Goal: Task Accomplishment & Management: Manage account settings

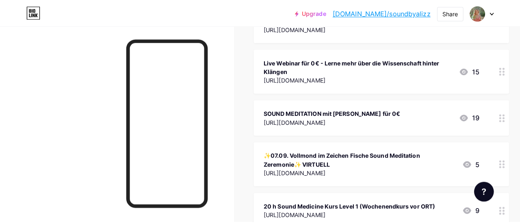
scroll to position [136, 0]
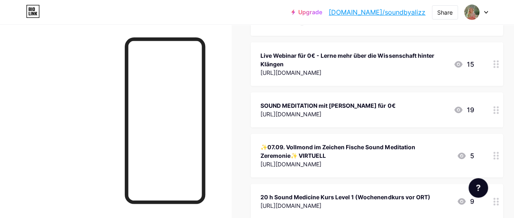
click at [332, 145] on div "✨07.09. Vollmond im Zeichen Fische Sound Meditation Zeremonie✨ VIRTUELL" at bounding box center [355, 151] width 190 height 17
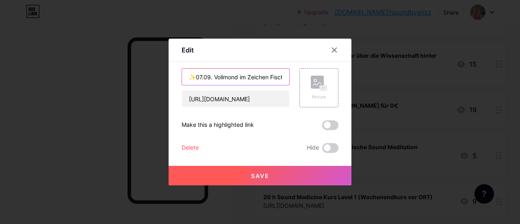
click at [210, 75] on input "✨07.09. Vollmond im Zeichen Fische Sound Meditation Zeremonie✨ VIRTUELL" at bounding box center [235, 77] width 107 height 16
type input "✨07.10. Vollmond im Zeichen Widder Sound Meditation Zeremonie✨ VIRTUELL"
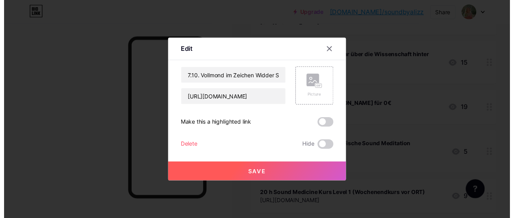
scroll to position [0, 0]
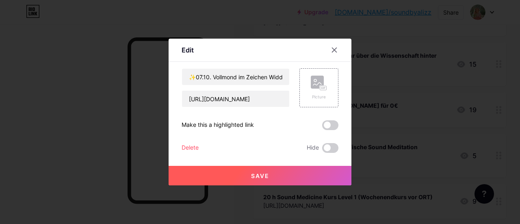
click at [265, 173] on span "Save" at bounding box center [260, 175] width 18 height 7
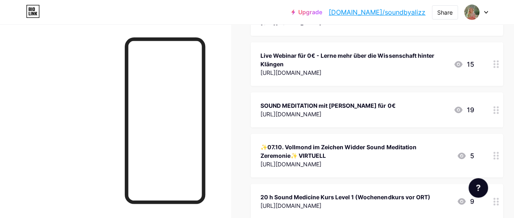
scroll to position [121, 0]
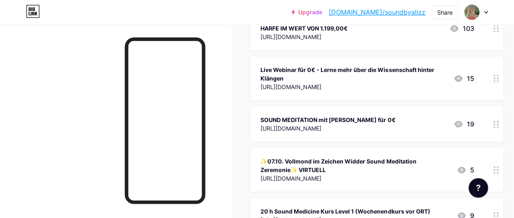
drag, startPoint x: 317, startPoint y: 175, endPoint x: 317, endPoint y: 113, distance: 61.3
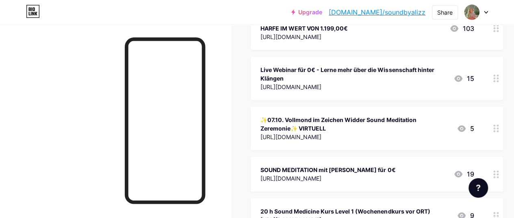
click at [308, 117] on div "✨07.10. Vollmond im Zeichen Widder Sound Meditation Zeremonie✨ VIRTUELL" at bounding box center [355, 123] width 190 height 17
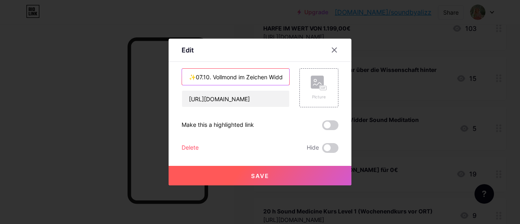
click at [240, 79] on input "✨07.10. Vollmond im Zeichen Widder Sound Meditation Zeremonie✨ VIRTUELL" at bounding box center [235, 77] width 107 height 16
click at [245, 77] on input "✨07.10. VOLLMOND - Zeremonie im Zeichen Widder Sound Meditation Zeremonie✨ VIRT…" at bounding box center [235, 77] width 107 height 16
type input "✨07.10. VOLLMOND-Zeremonie im Zeichen Widder Sound Meditation Zeremonie✨ VIRTUE…"
click at [268, 178] on span "Save" at bounding box center [260, 175] width 18 height 7
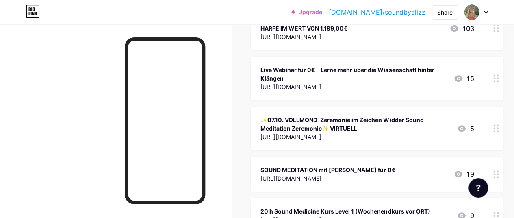
click at [334, 121] on div "✨07.10. VOLLMOND-Zeremonie im Zeichen Widder Sound Meditation Zeremonie✨ VIRTUE…" at bounding box center [355, 123] width 190 height 17
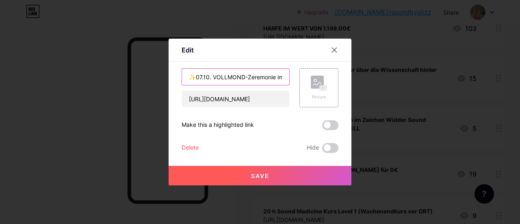
drag, startPoint x: 245, startPoint y: 78, endPoint x: 275, endPoint y: 78, distance: 30.5
click at [275, 78] on input "✨07.10. VOLLMOND-Zeremonie im Zeichen Widder Sound Meditation Zeremonie✨ VIRTUE…" at bounding box center [235, 77] width 107 height 16
type input "✨07.10. VOLLMOND im Zeichen Widder Sound Meditation Zeremonie✨ VIRTUELL"
click at [258, 176] on span "Save" at bounding box center [260, 175] width 18 height 7
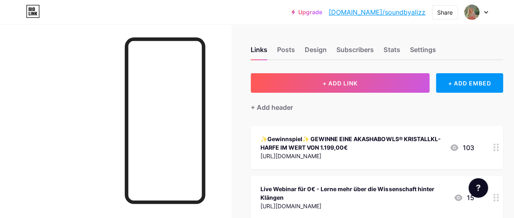
scroll to position [2, 0]
